Goal: Information Seeking & Learning: Learn about a topic

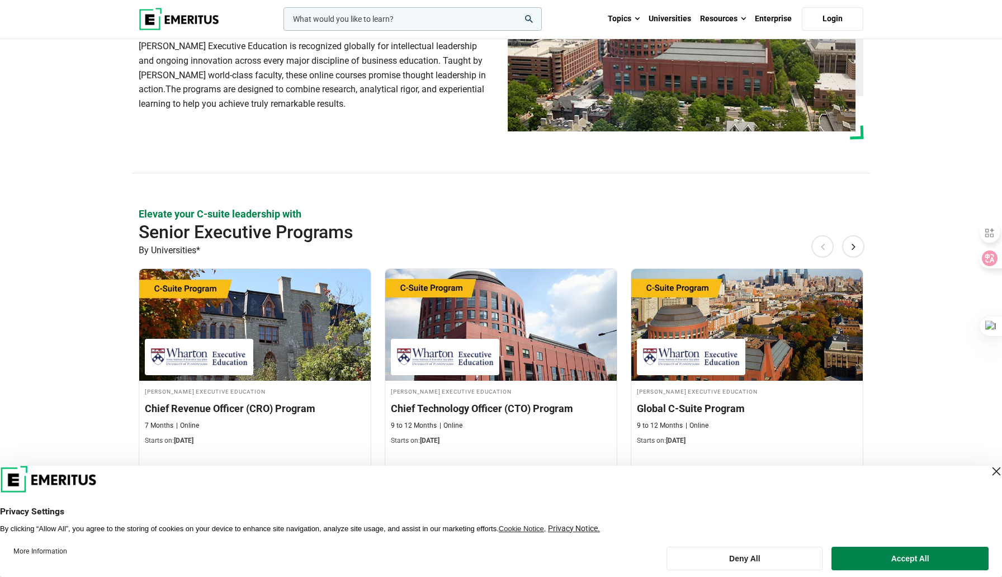
click at [718, 151] on div "Wharton Executive Education Wharton Executive Education is recognized globally …" at bounding box center [501, 33] width 738 height 281
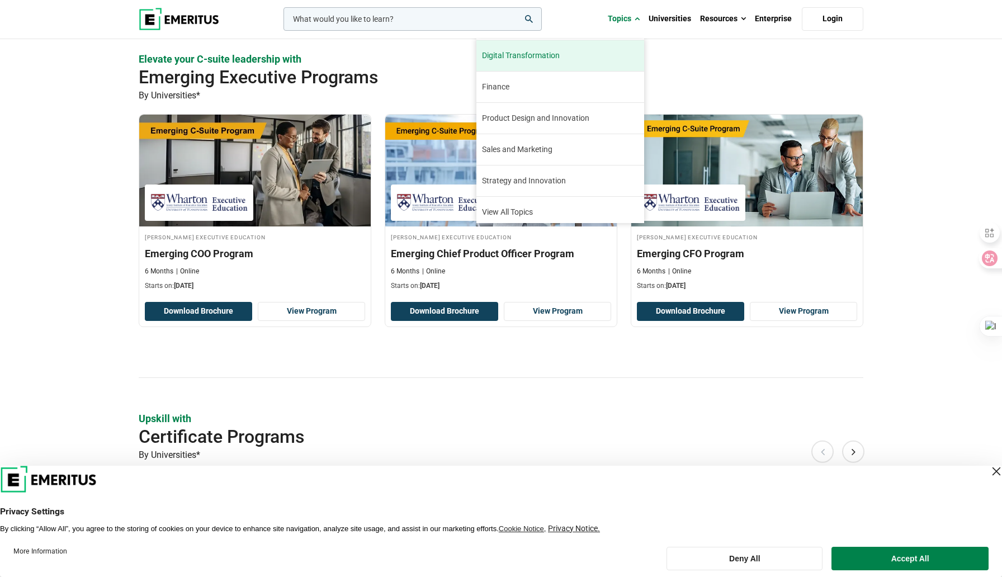
scroll to position [125, 0]
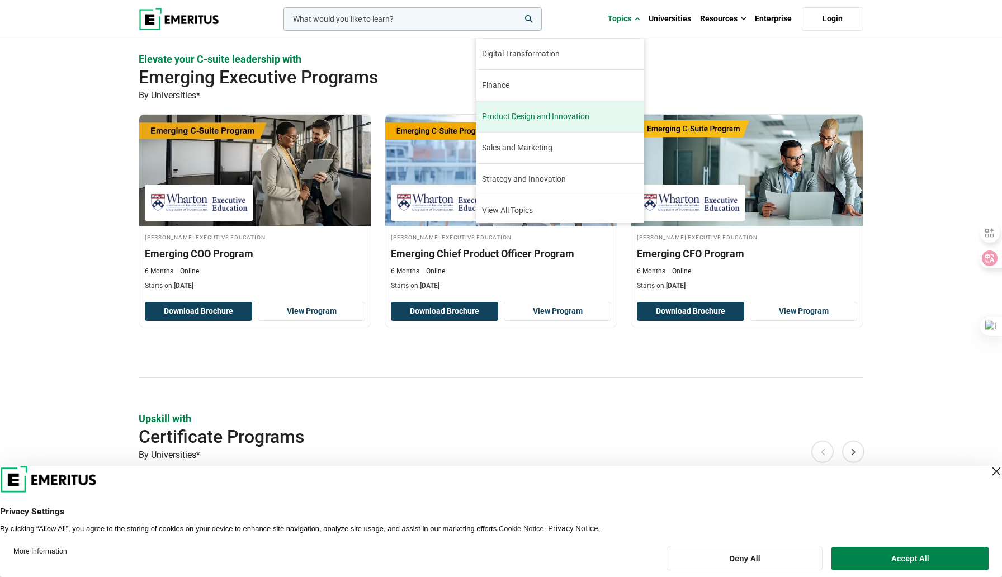
click at [596, 122] on link "Product Design and Innovation Innovation has become fundamental to businesses t…" at bounding box center [561, 116] width 168 height 31
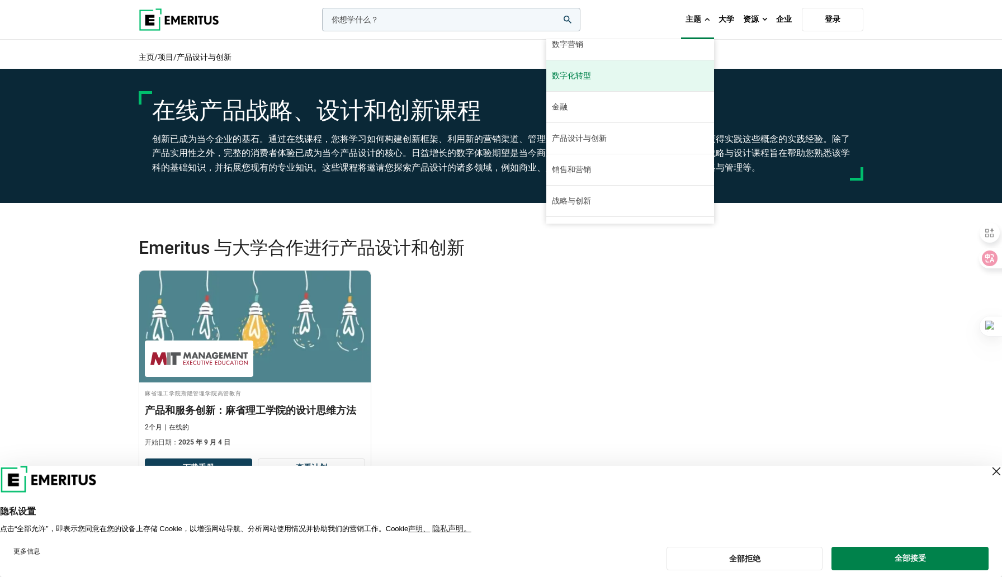
scroll to position [128, 0]
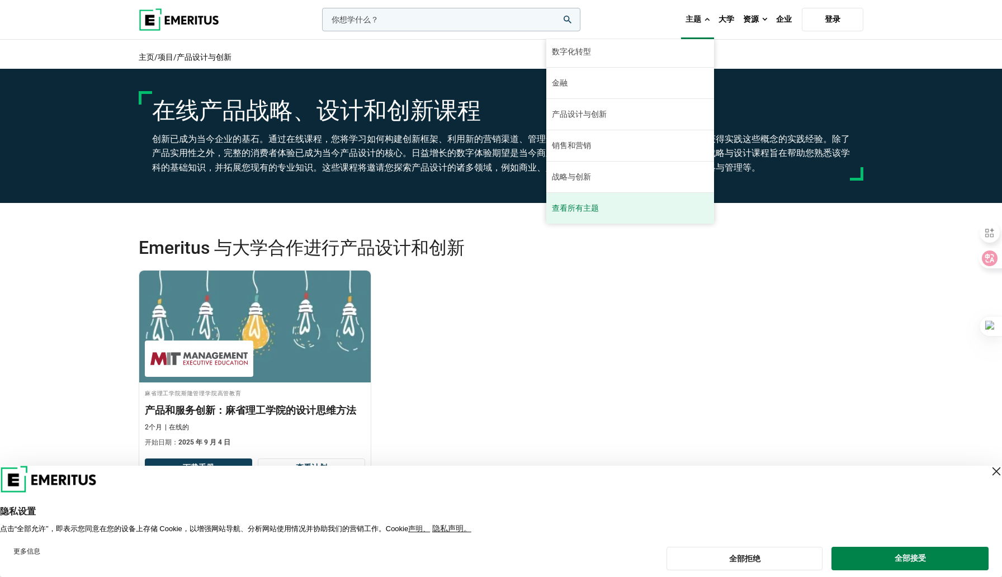
click at [615, 211] on link "查看所有主题" at bounding box center [630, 208] width 168 height 31
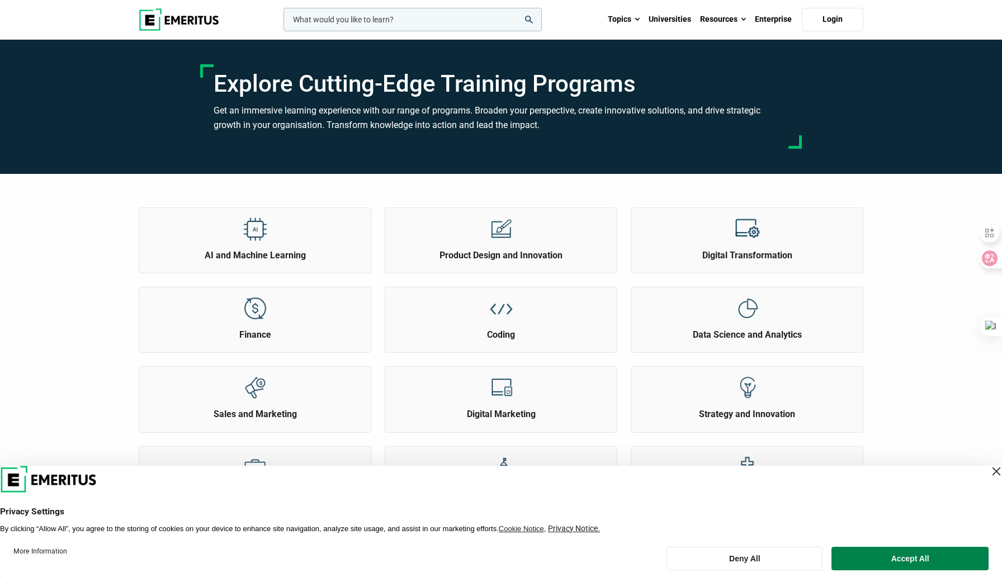
click at [894, 309] on div "AI and Machine Learning Product Design and Innovation Finance" at bounding box center [501, 469] width 1002 height 591
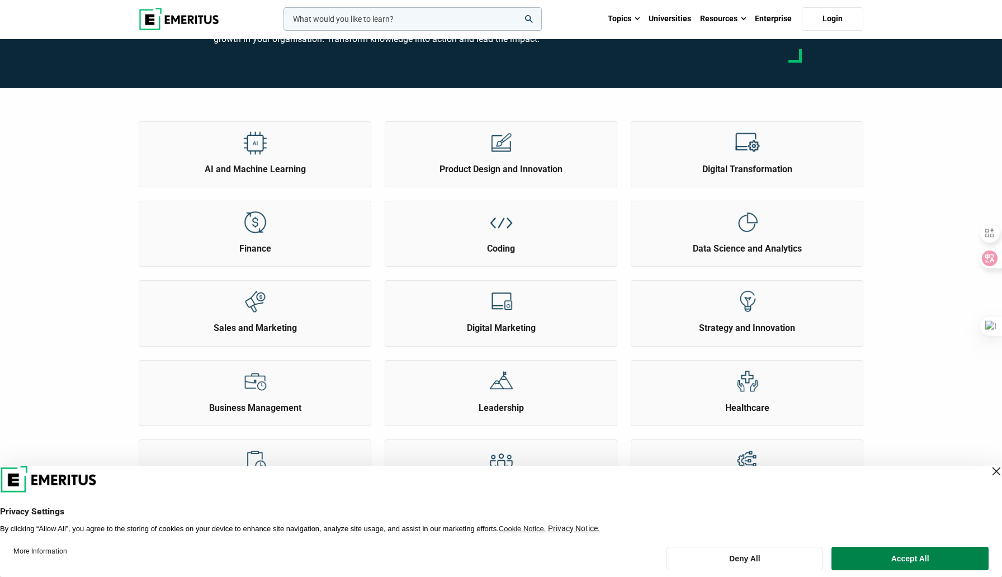
scroll to position [84, 0]
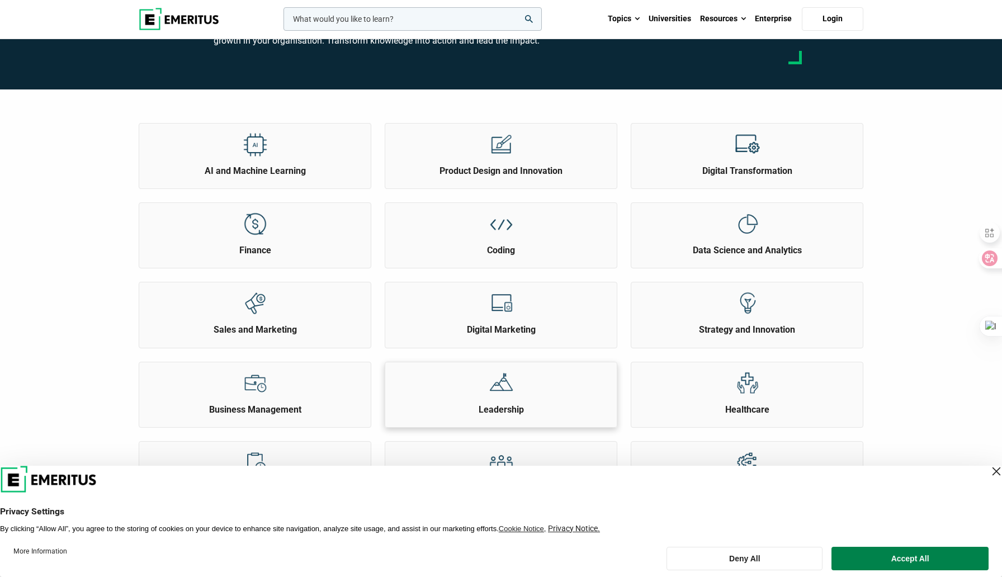
click at [430, 388] on div "Leadership" at bounding box center [501, 389] width 232 height 54
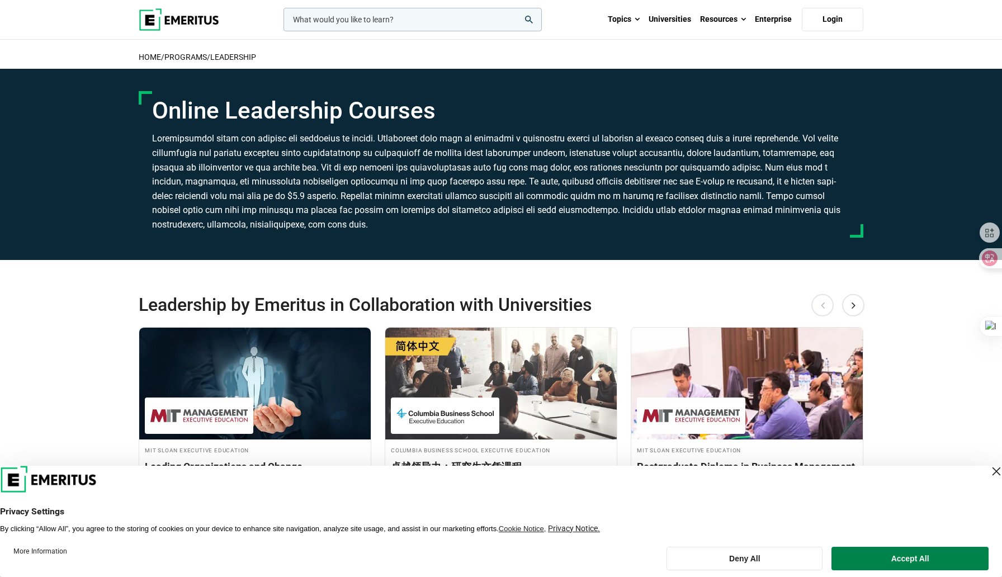
click at [423, 202] on h3 at bounding box center [501, 181] width 698 height 100
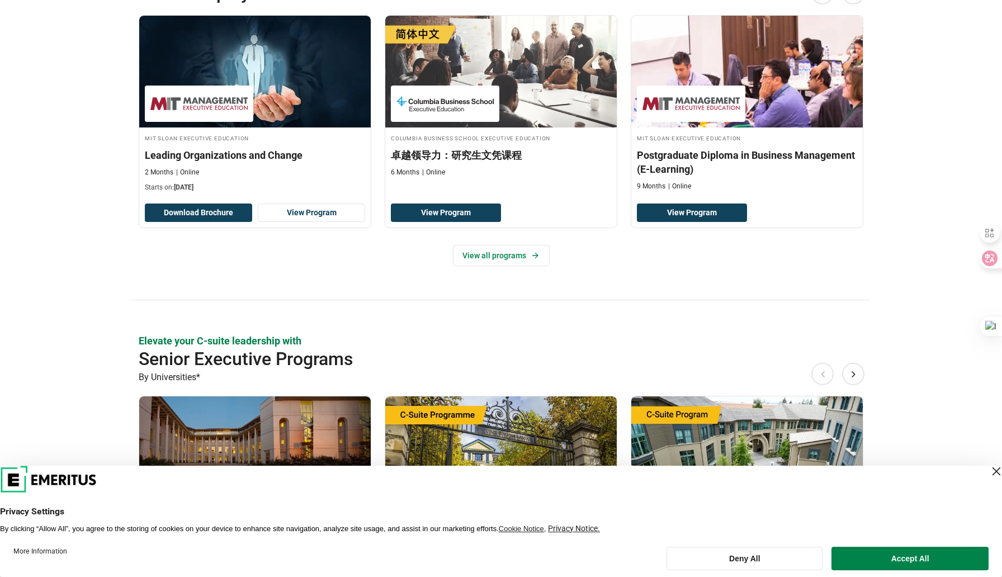
scroll to position [273, 0]
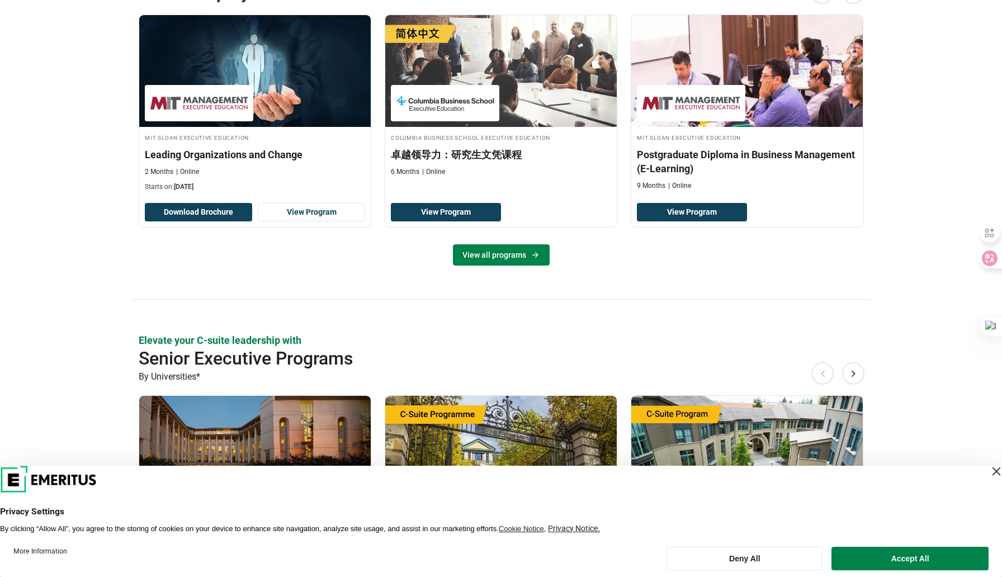
click at [516, 259] on link "View all programs" at bounding box center [501, 254] width 97 height 21
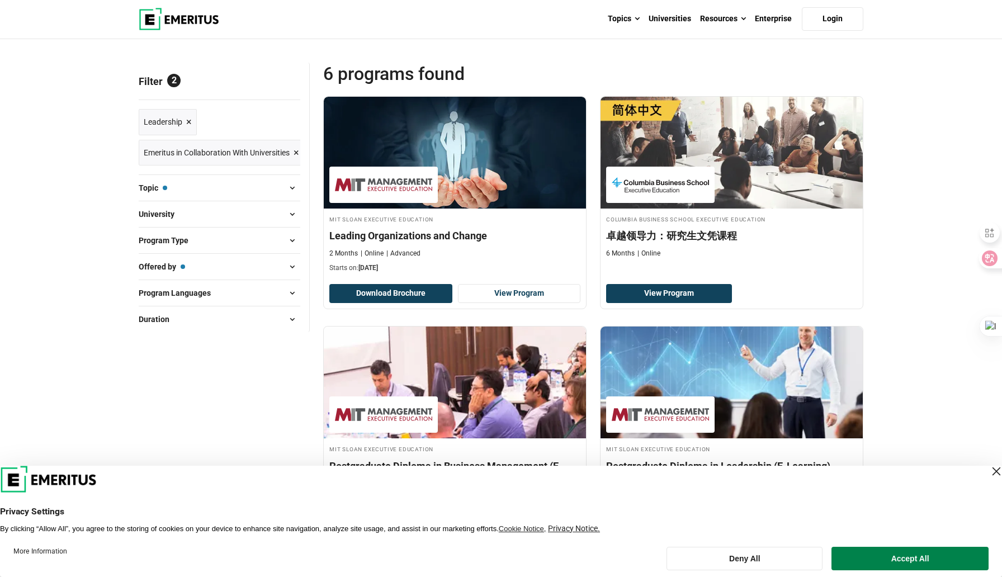
scroll to position [111, 0]
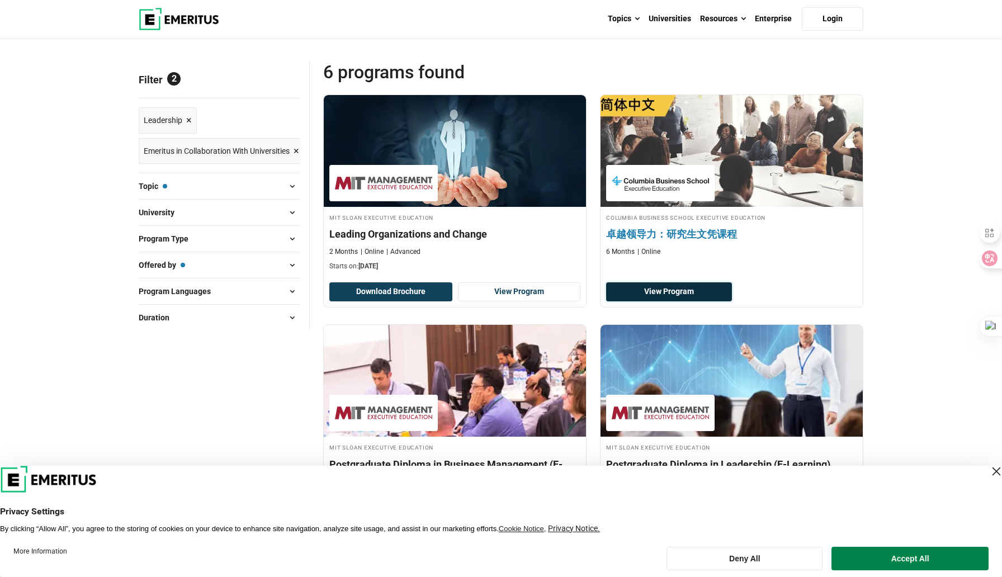
click at [694, 296] on link "View Program" at bounding box center [669, 291] width 126 height 19
click at [667, 214] on h4 "Columbia Business School Executive Education" at bounding box center [731, 218] width 251 height 10
